Goal: Register for event/course

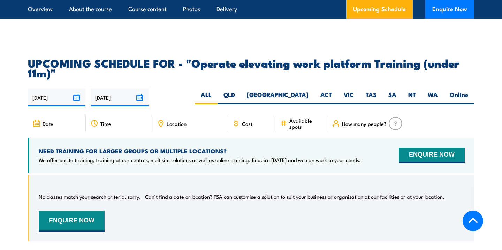
scroll to position [1014, 0]
click at [350, 91] on label "VIC" at bounding box center [349, 98] width 22 height 14
click at [354, 91] on input "VIC" at bounding box center [356, 93] width 5 height 5
radio input "true"
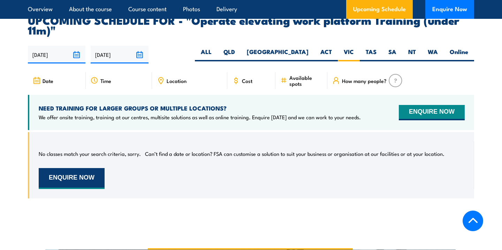
click at [90, 168] on button "ENQUIRE NOW" at bounding box center [72, 178] width 66 height 21
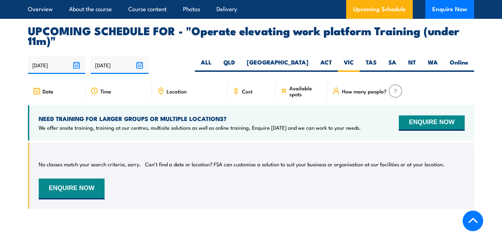
scroll to position [1044, 0]
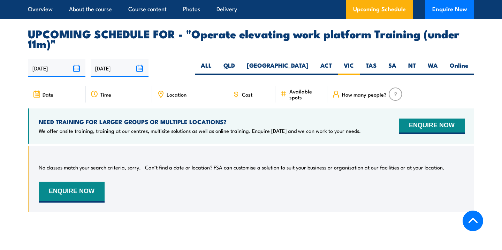
click at [351, 86] on div "How many people?" at bounding box center [400, 94] width 147 height 17
click at [350, 91] on span "How many people?" at bounding box center [364, 94] width 45 height 6
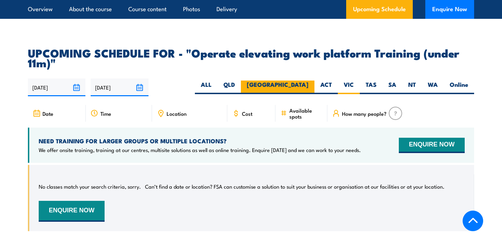
scroll to position [1023, 0]
